Goal: Information Seeking & Learning: Learn about a topic

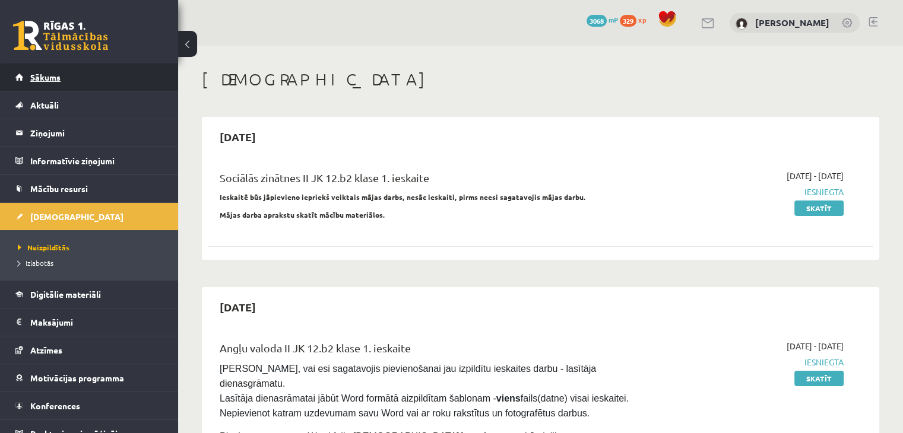
click at [36, 72] on span "Sākums" at bounding box center [45, 77] width 30 height 11
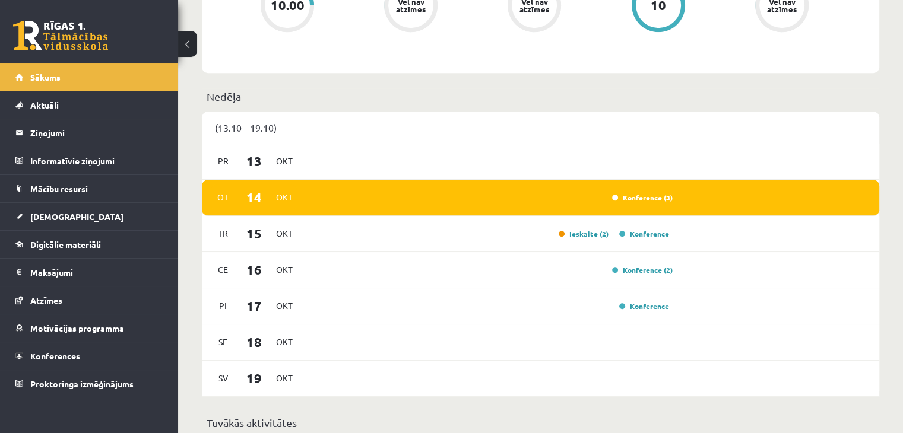
scroll to position [548, 0]
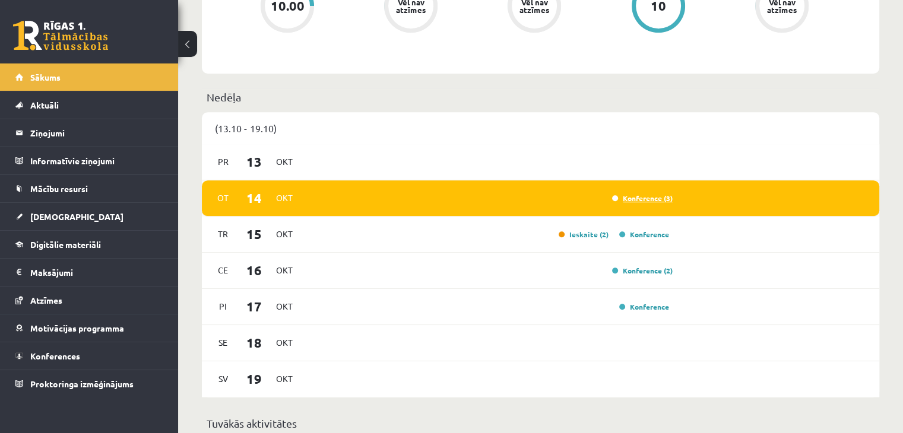
click at [639, 199] on link "Konference (3)" at bounding box center [642, 199] width 61 height 10
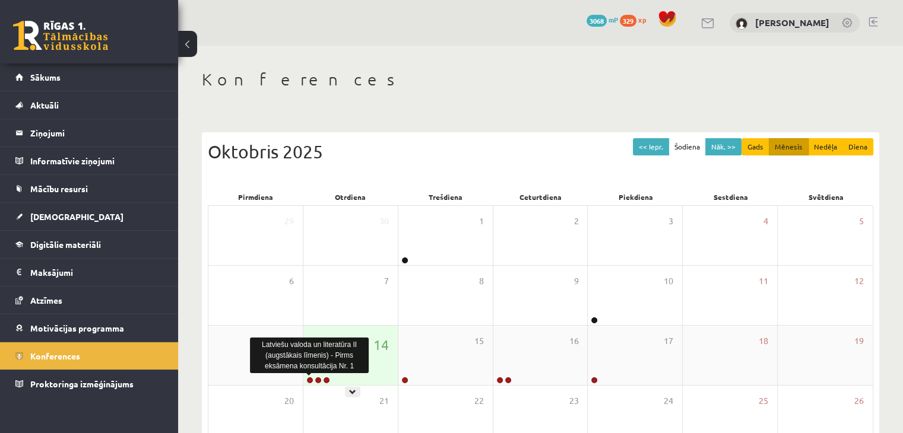
click at [309, 379] on link at bounding box center [309, 380] width 7 height 7
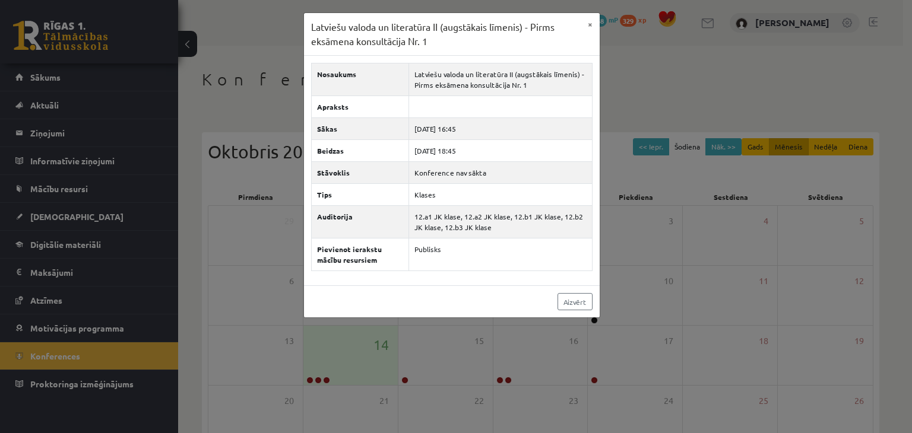
click at [318, 381] on div "Latviešu valoda un literatūra II (augstākais līmenis) - Pirms eksāmena konsultā…" at bounding box center [456, 216] width 912 height 433
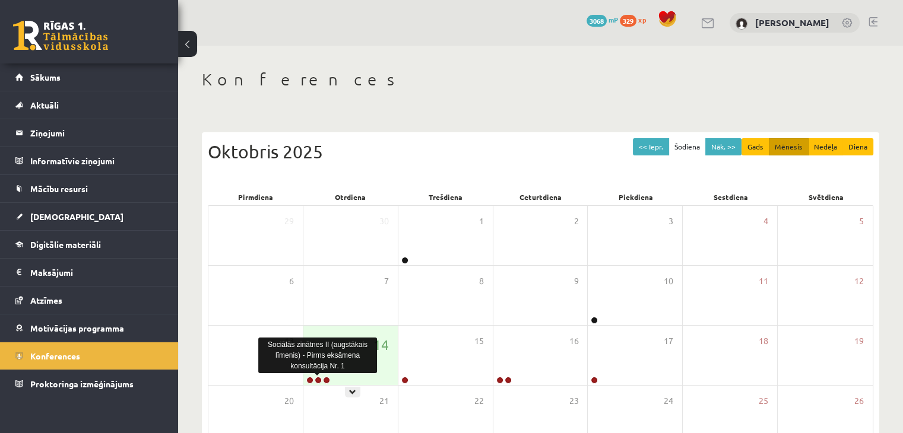
click at [318, 381] on link at bounding box center [318, 380] width 7 height 7
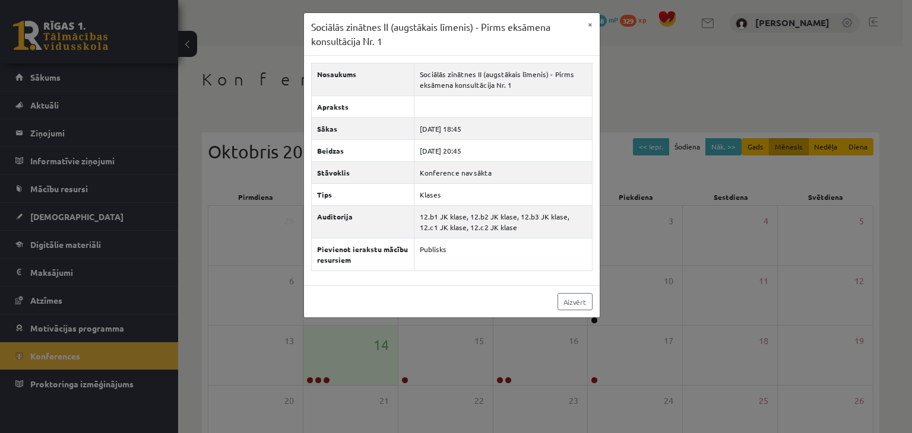
click at [329, 382] on div "Sociālās zinātnes II (augstākais līmenis) - Pirms eksāmena konsultācija Nr. 1 ×…" at bounding box center [456, 216] width 912 height 433
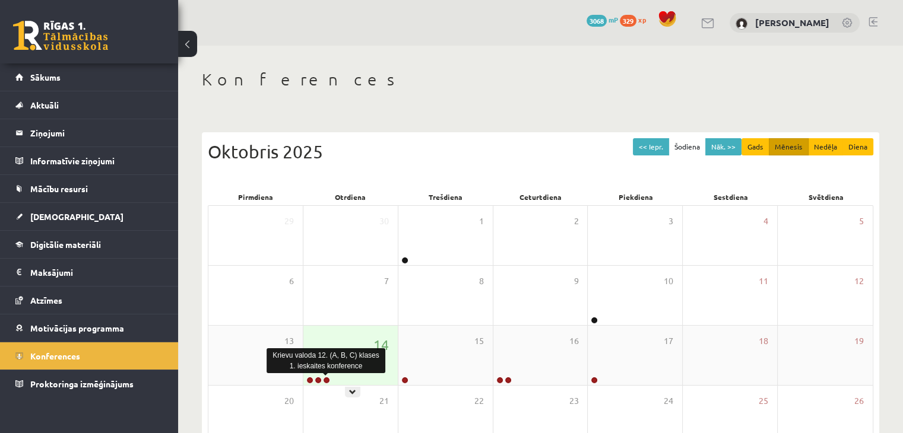
click at [329, 381] on link at bounding box center [326, 380] width 7 height 7
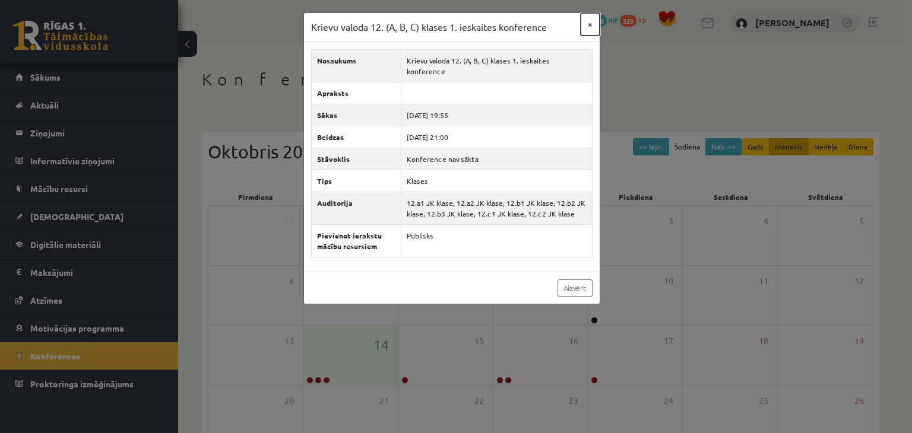
click at [586, 26] on button "×" at bounding box center [590, 24] width 19 height 23
